Goal: Task Accomplishment & Management: Manage account settings

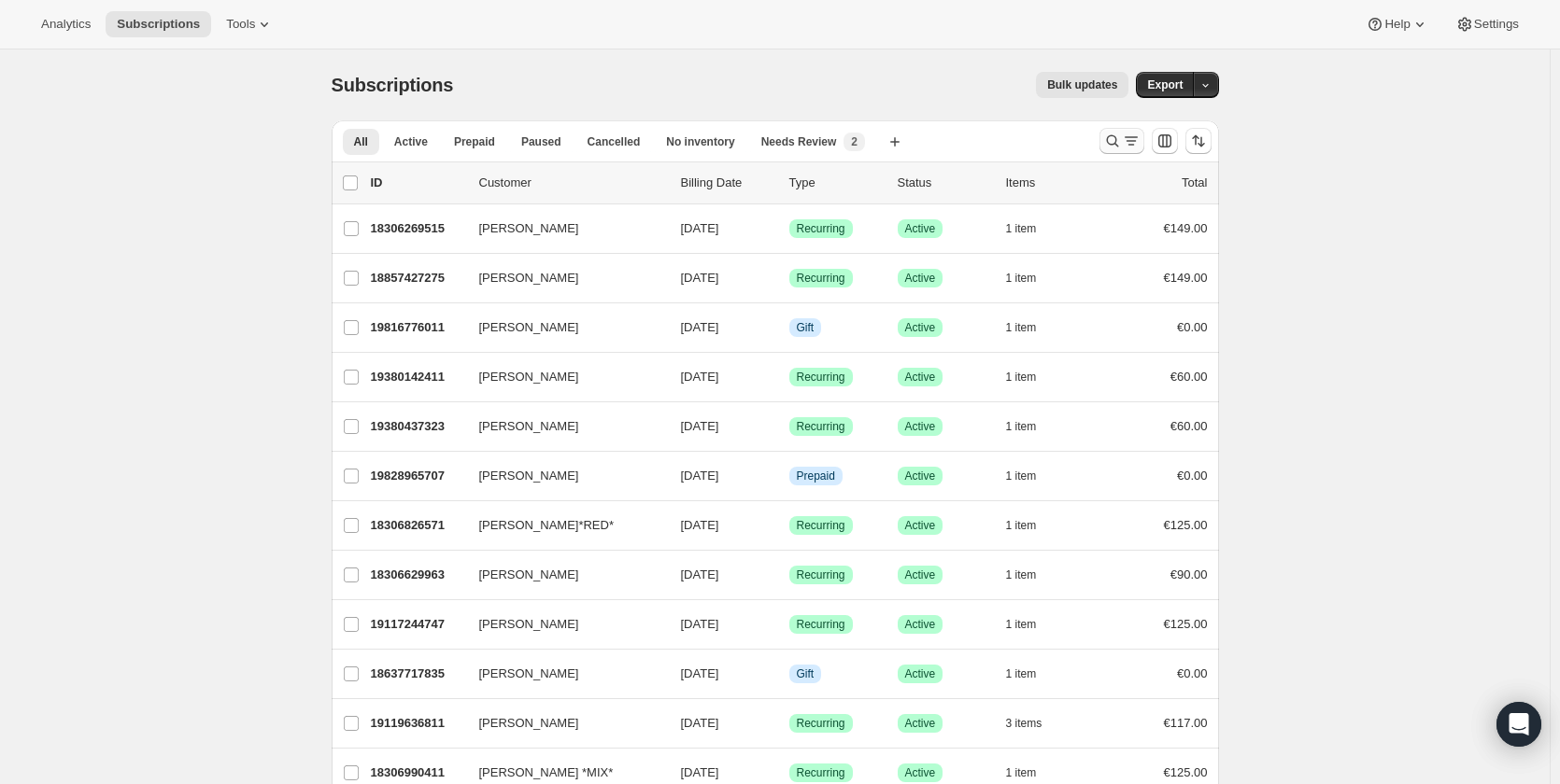
click at [1118, 146] on icon "Search and filter results" at bounding box center [1112, 141] width 18 height 18
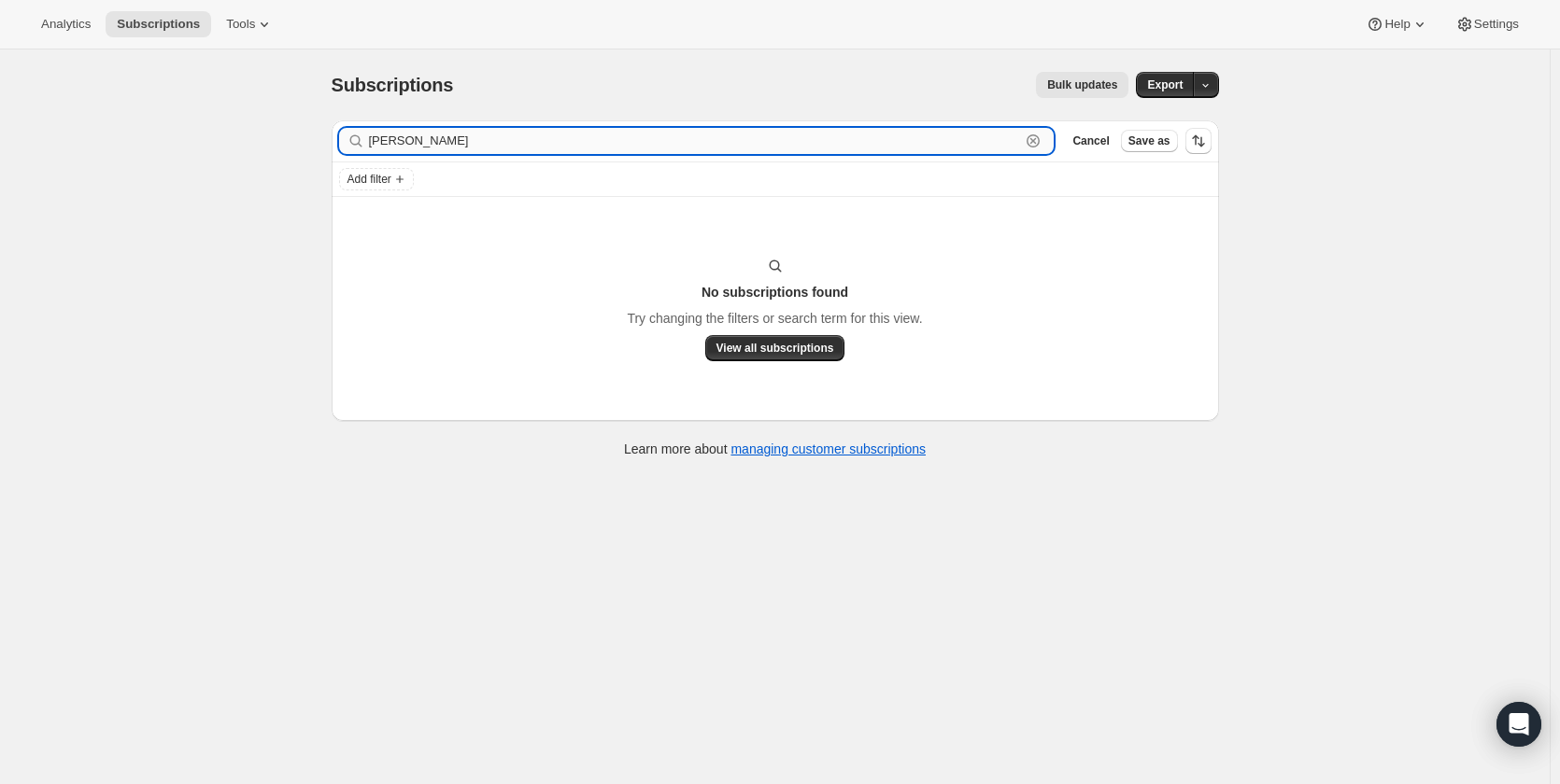
drag, startPoint x: 442, startPoint y: 145, endPoint x: 376, endPoint y: 143, distance: 66.0
click at [376, 143] on input "[PERSON_NAME]" at bounding box center [695, 141] width 652 height 26
type input "[PERSON_NAME]"
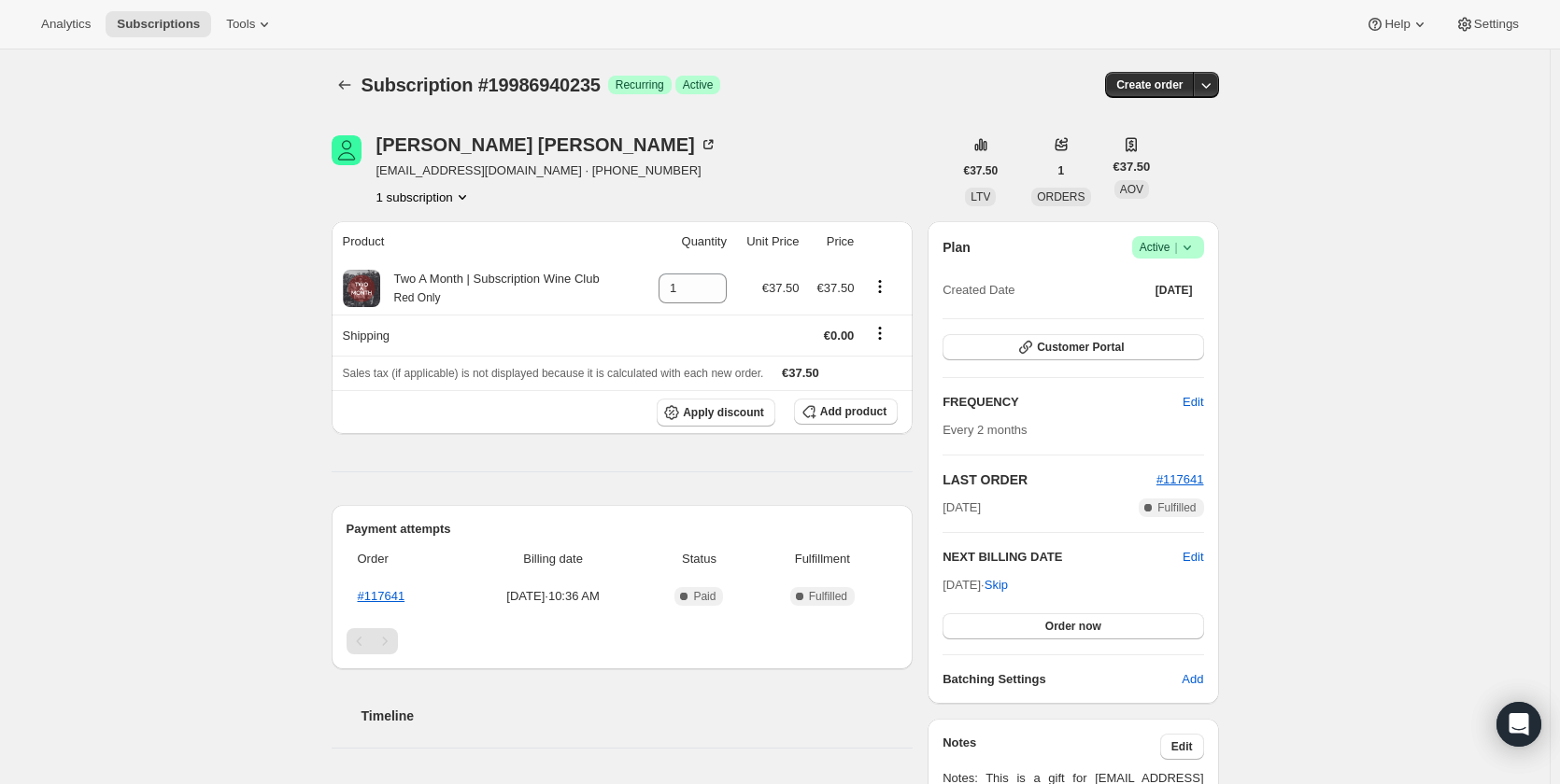
click at [1377, 331] on div "Subscription #19986940235. This page is ready Subscription #19986940235 Success…" at bounding box center [775, 678] width 1549 height 1259
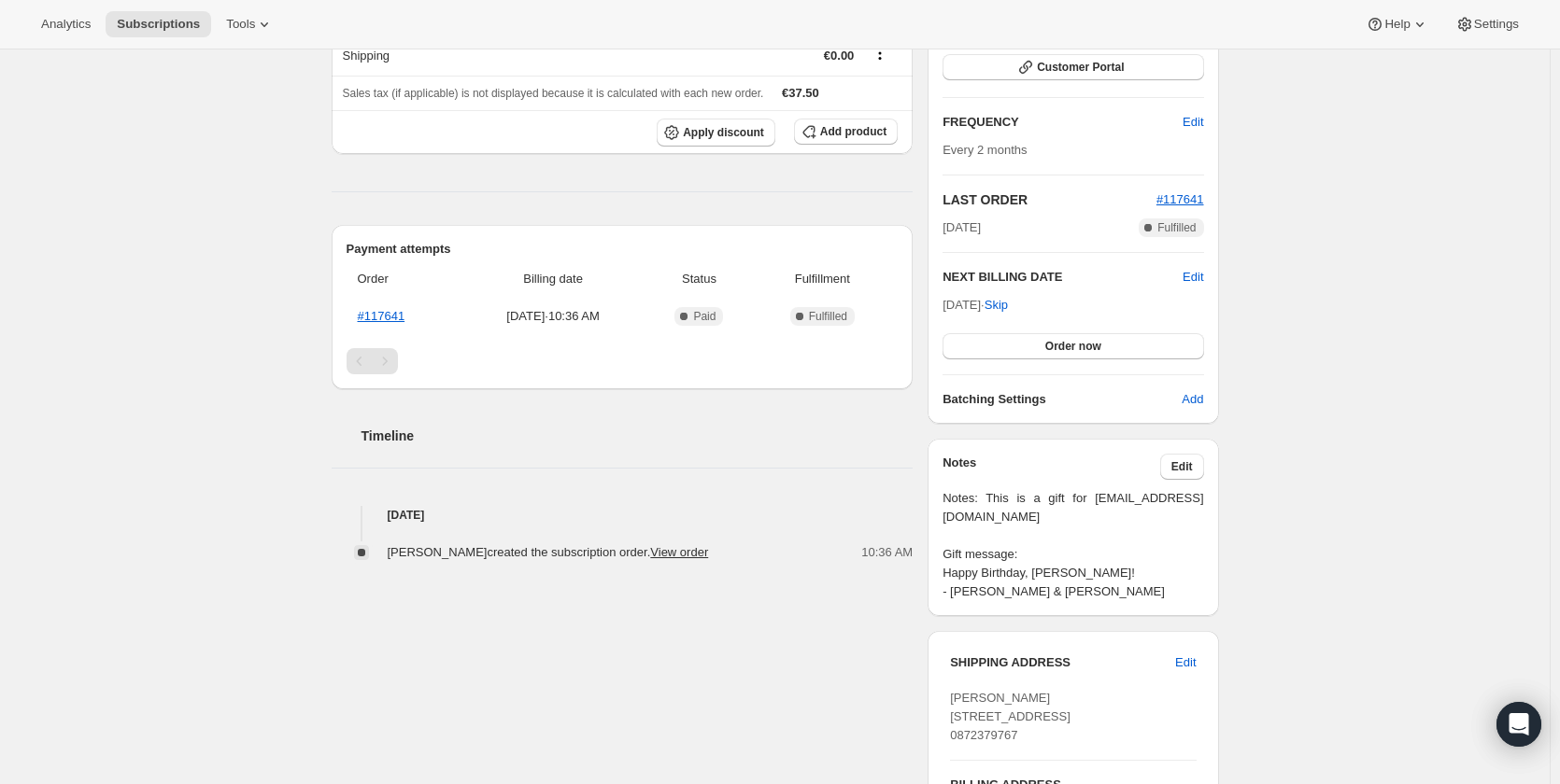
scroll to position [187, 0]
